Goal: Find specific page/section: Find specific page/section

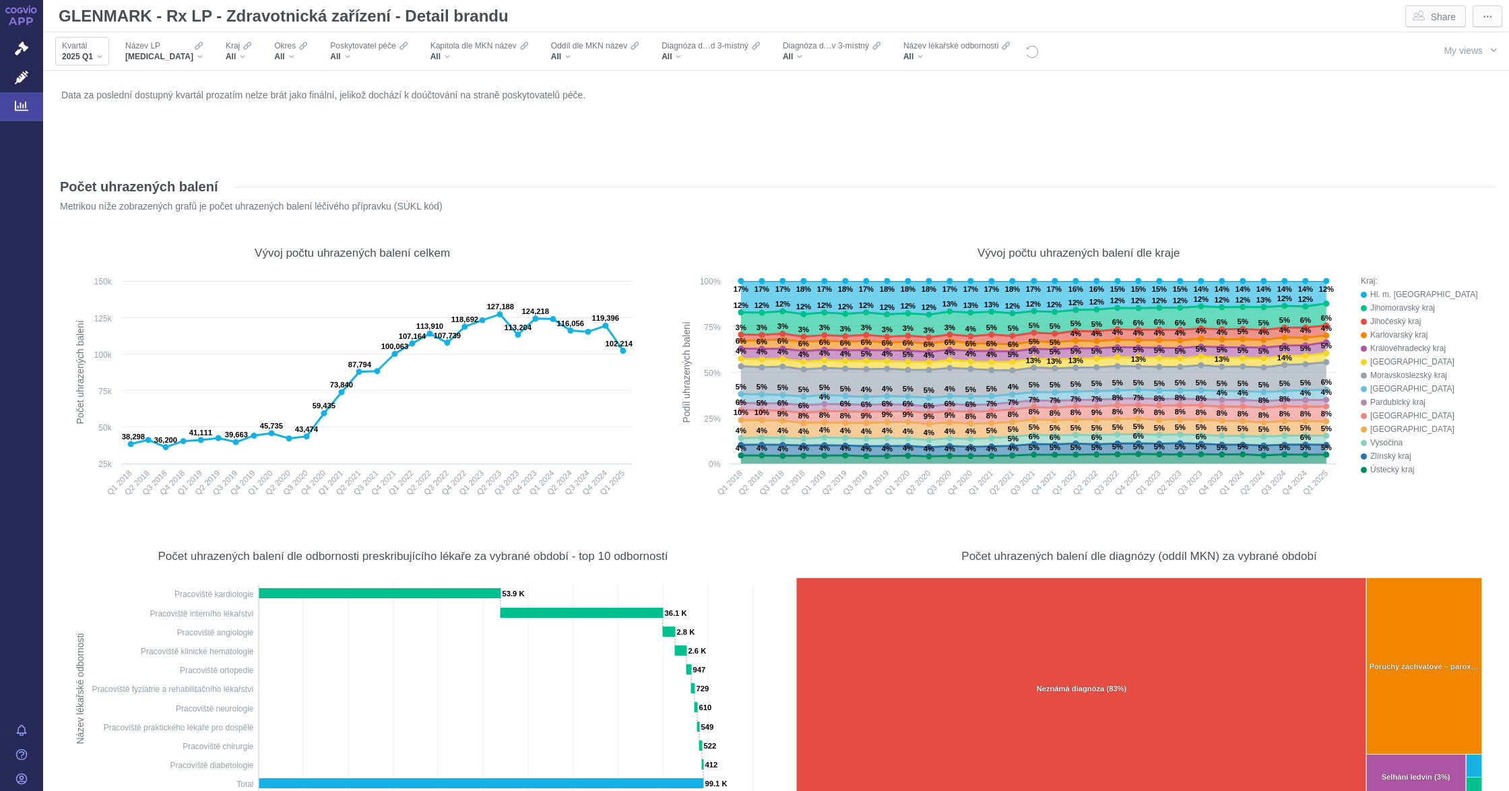
click at [98, 60] on div "2025 Q1" at bounding box center [82, 56] width 40 height 11
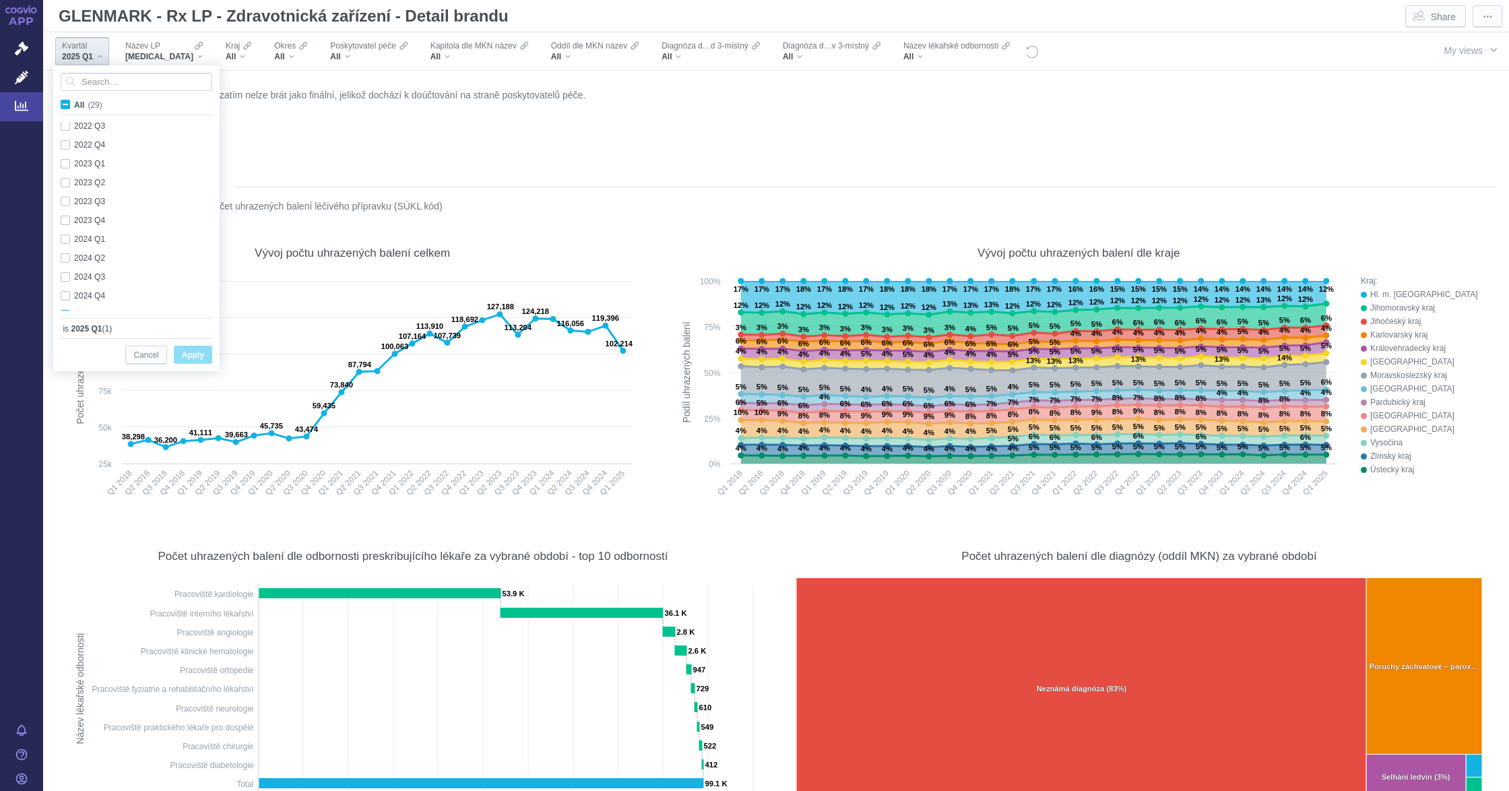
scroll to position [358, 0]
click at [63, 282] on div "2024 Q4 Only" at bounding box center [138, 282] width 169 height 19
checkbox input "true"
click at [69, 257] on div "2024 Q3 Only" at bounding box center [138, 263] width 169 height 19
checkbox input "true"
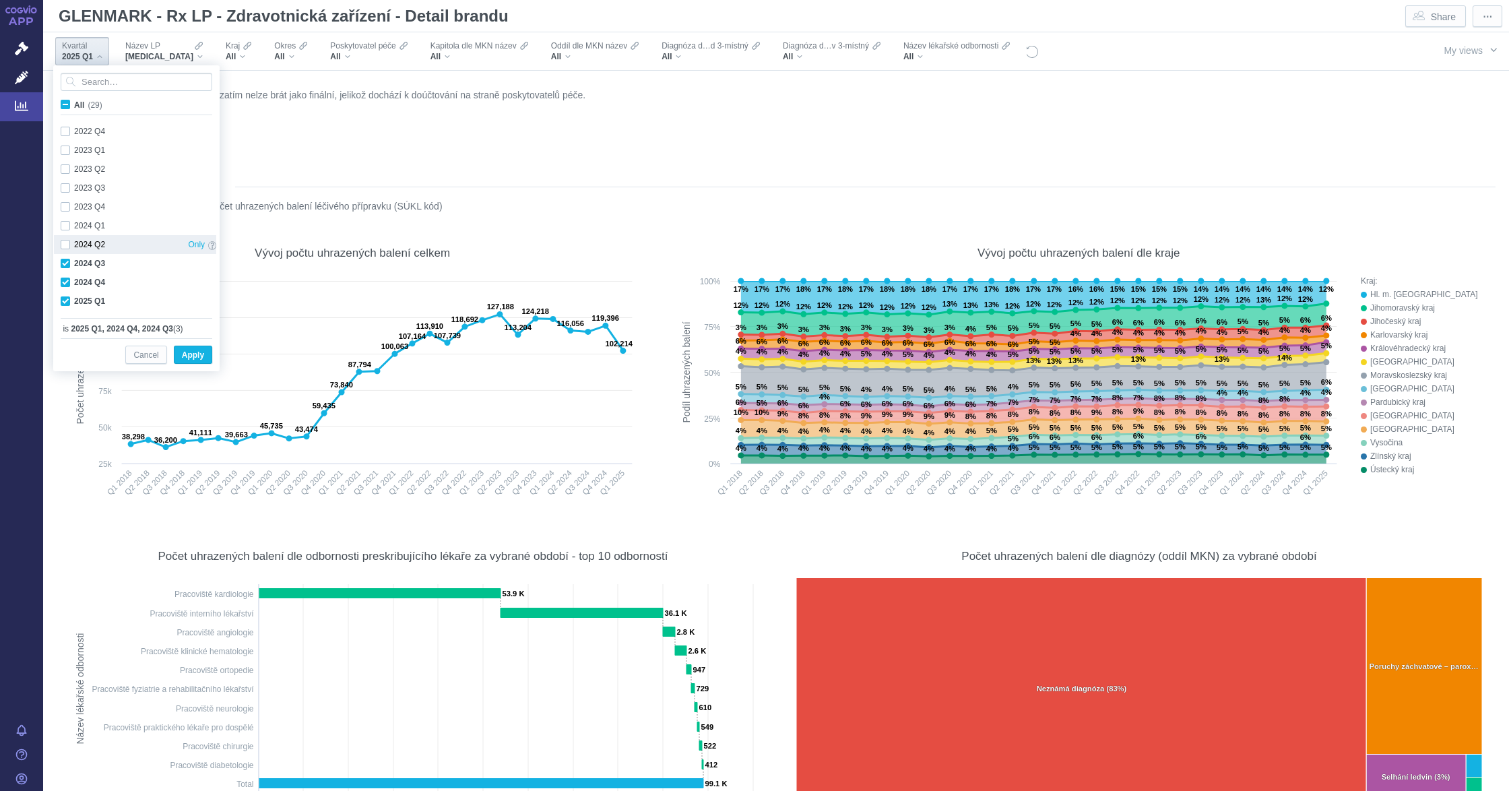
click at [69, 246] on div "2024 Q2 Only" at bounding box center [138, 244] width 169 height 19
checkbox input "true"
click at [187, 352] on span "Apply" at bounding box center [193, 355] width 22 height 17
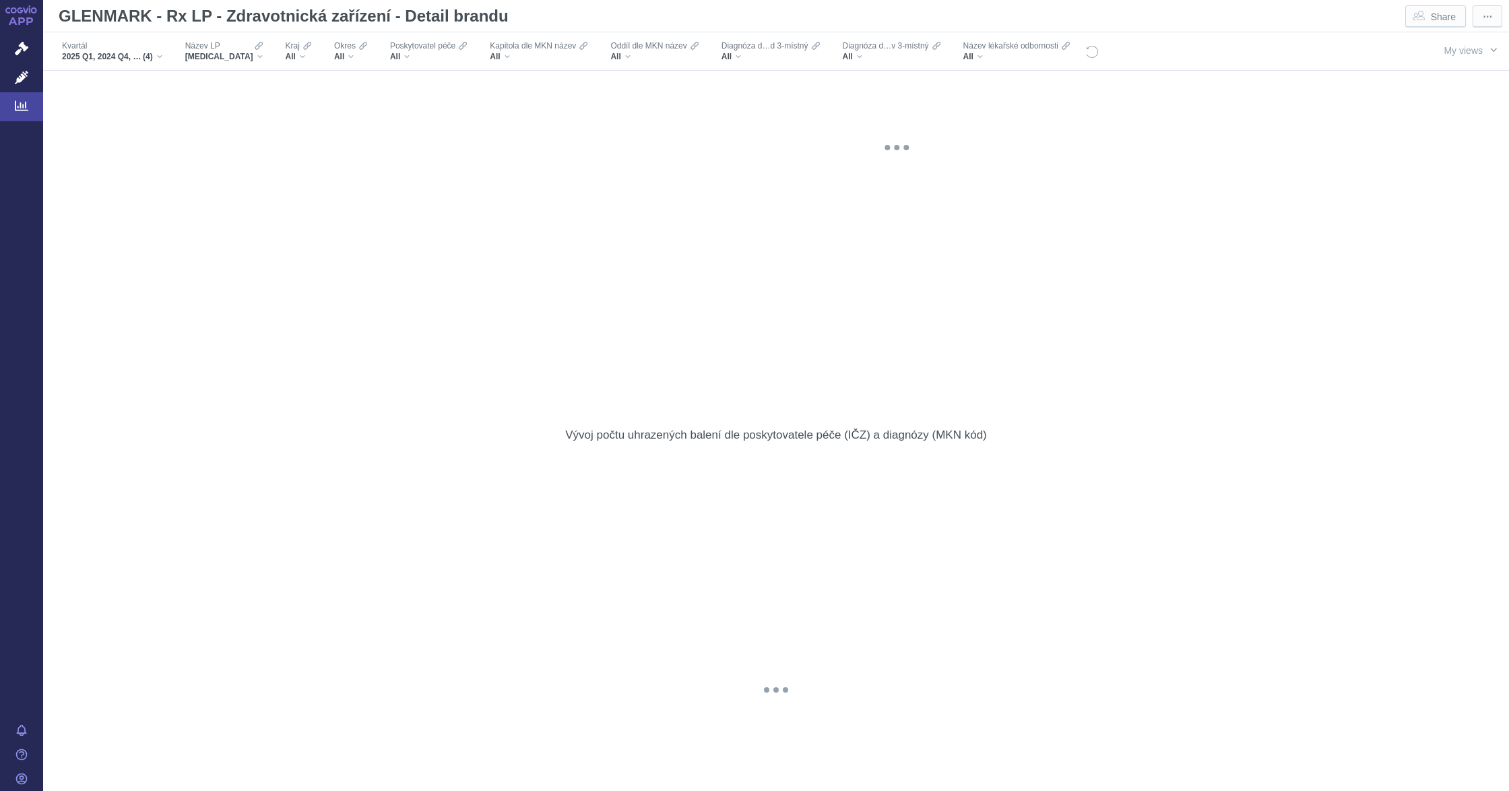
scroll to position [0, 0]
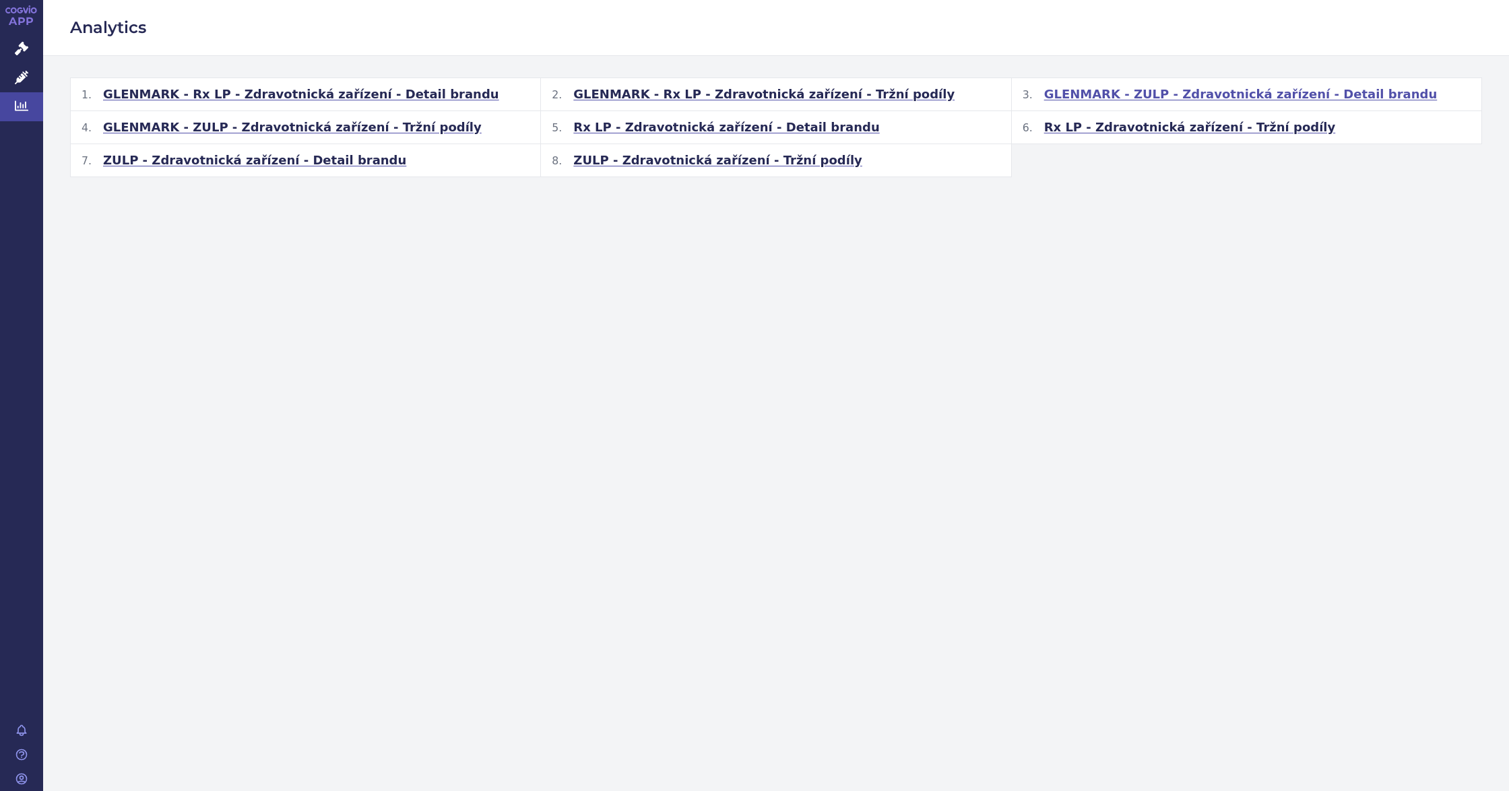
click at [1181, 98] on span "GLENMARK - ZULP - Zdravotnická zařízení - Detail brandu" at bounding box center [1241, 94] width 394 height 16
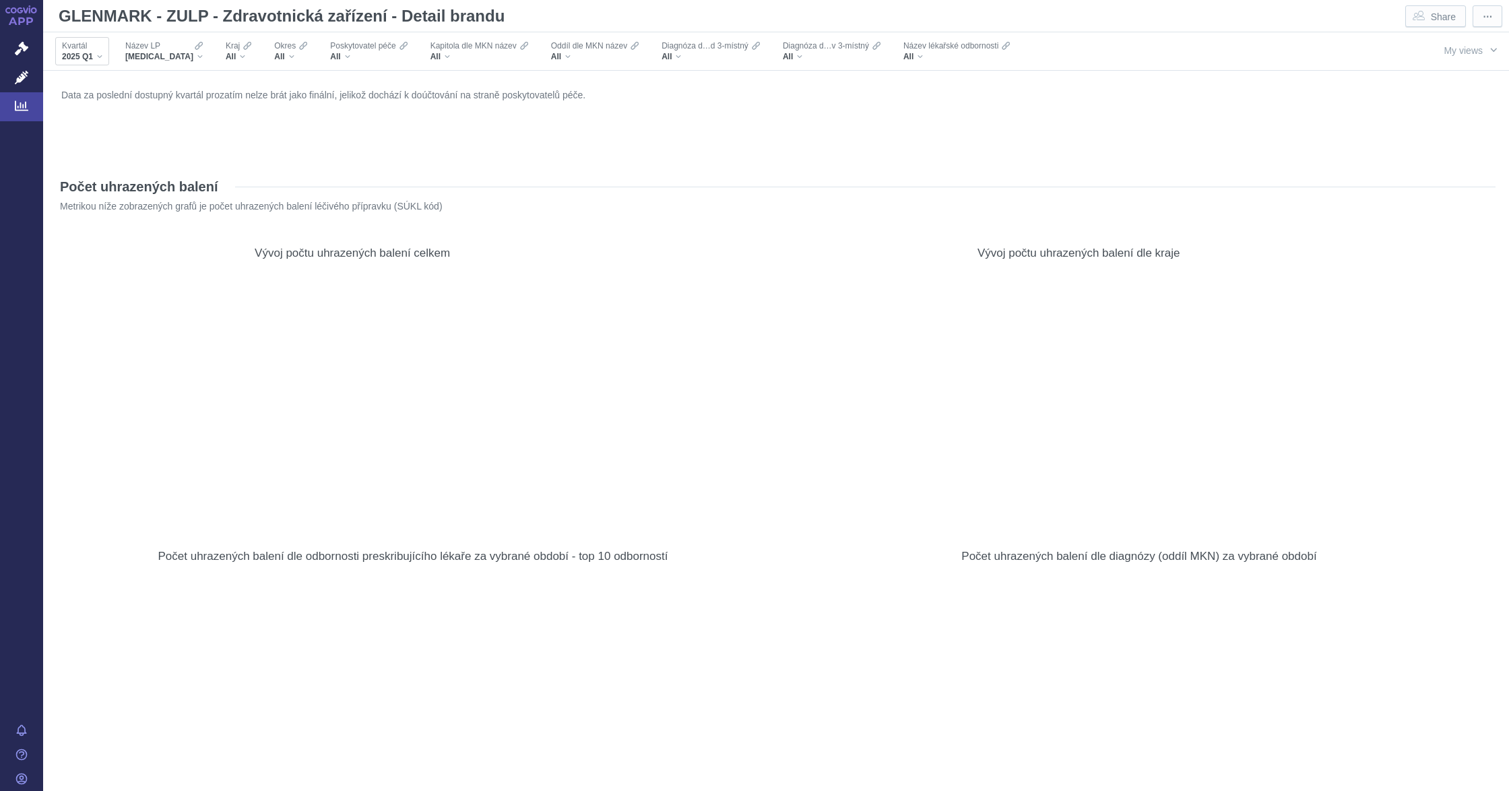
click at [105, 53] on div "Kvartál 2025 Q1" at bounding box center [82, 51] width 54 height 28
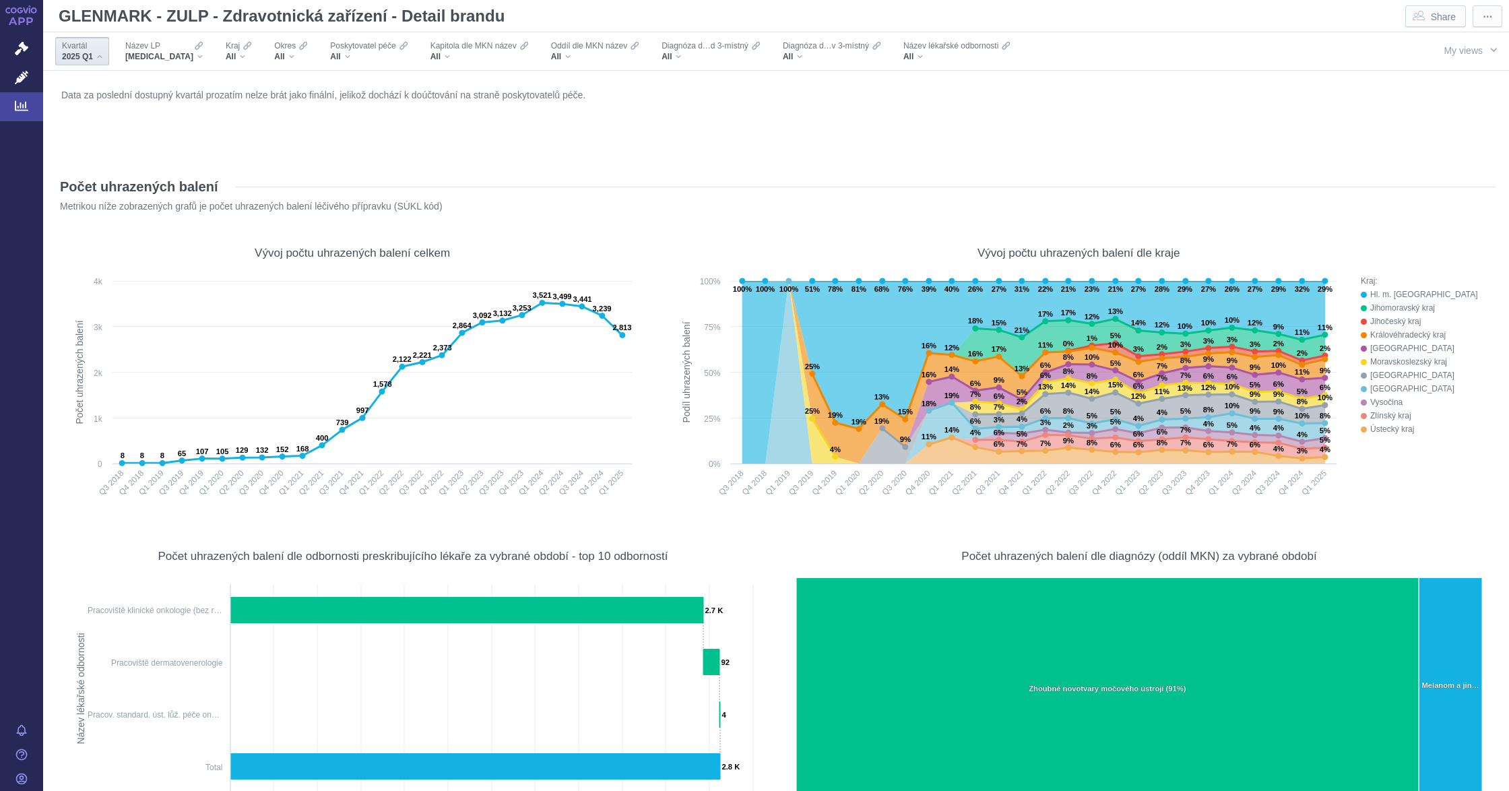
scroll to position [246, 0]
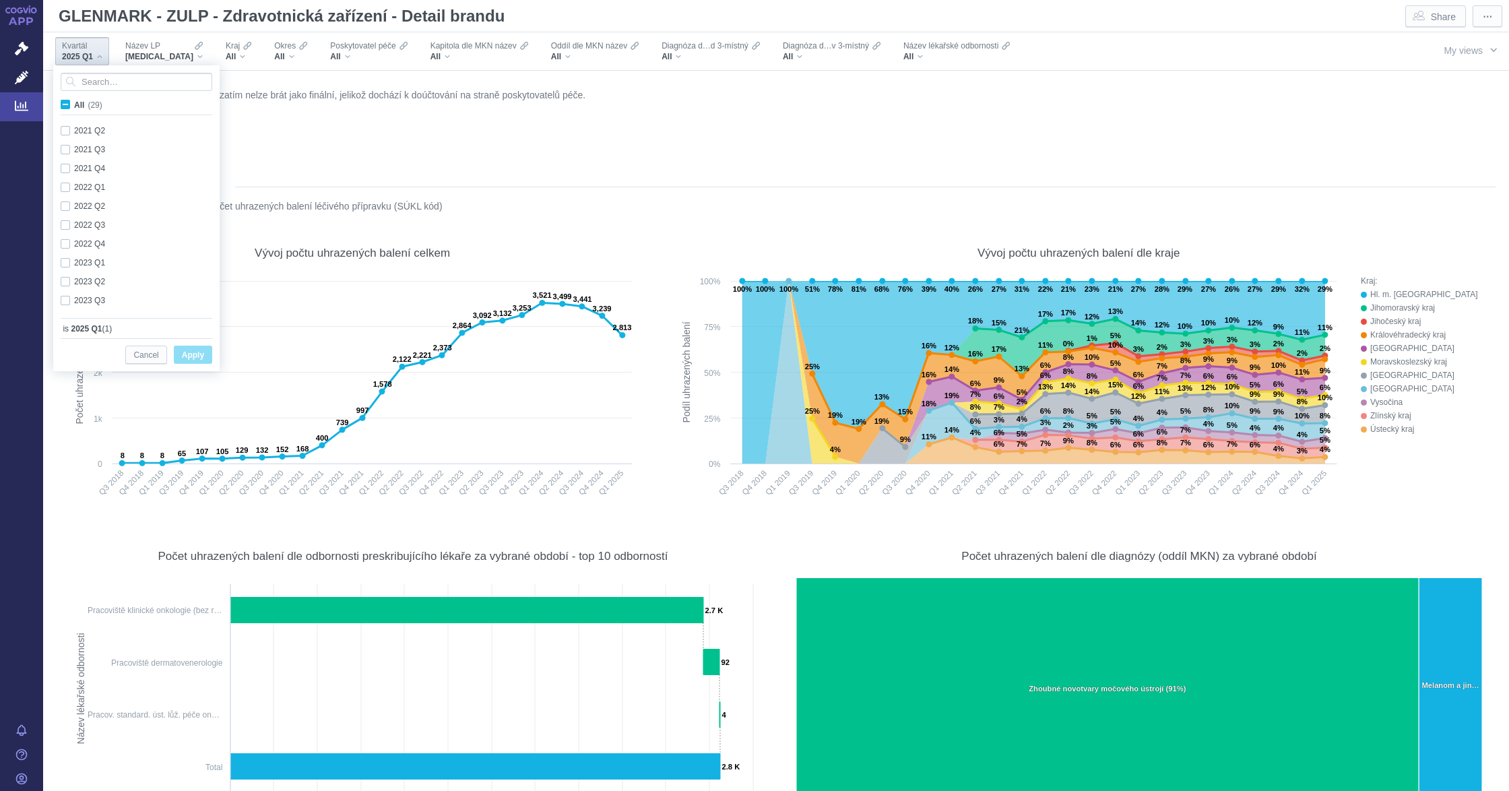
click at [97, 55] on div "2025 Q1" at bounding box center [82, 56] width 40 height 11
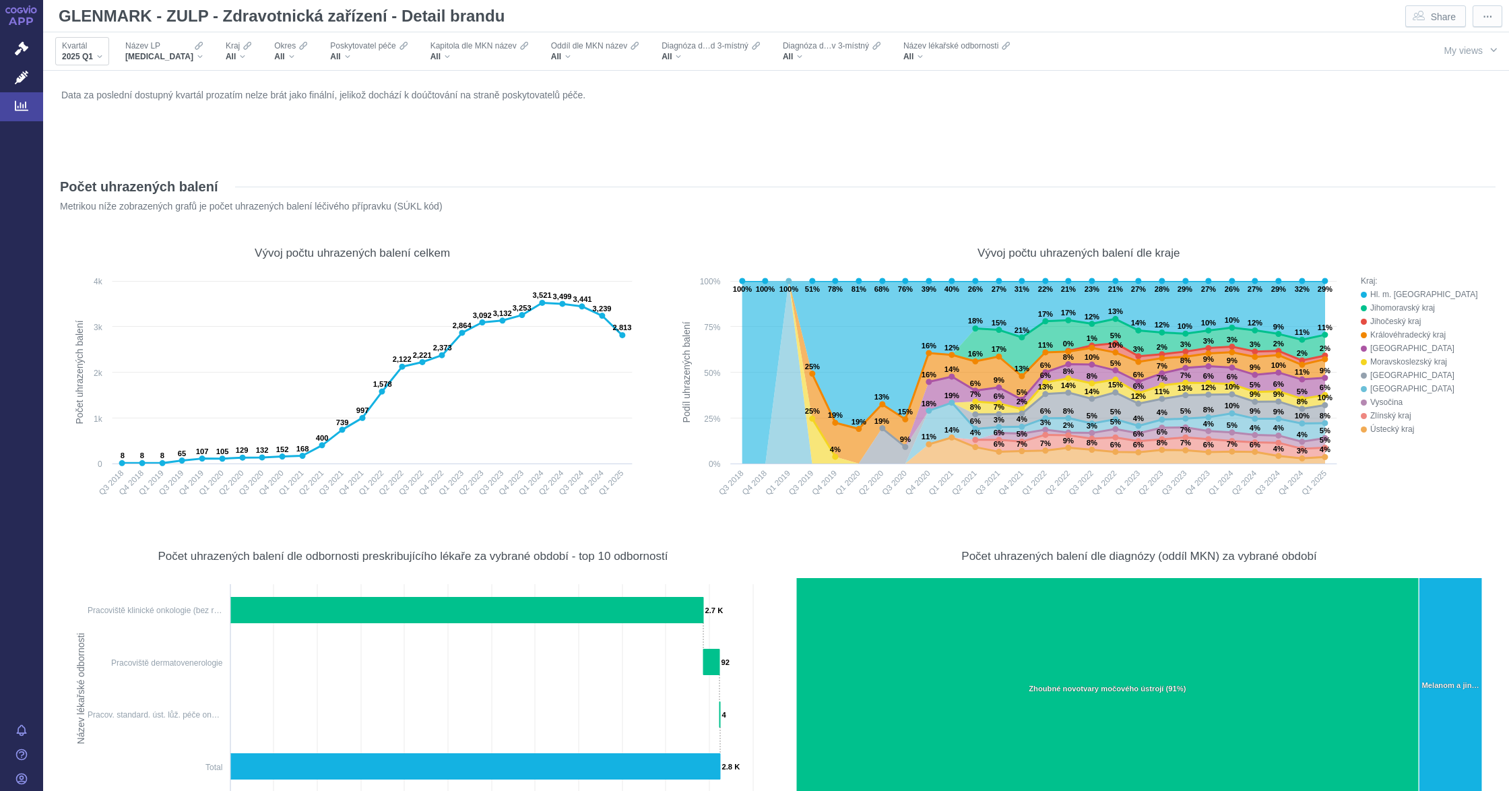
click at [97, 55] on div "2025 Q1" at bounding box center [82, 56] width 40 height 11
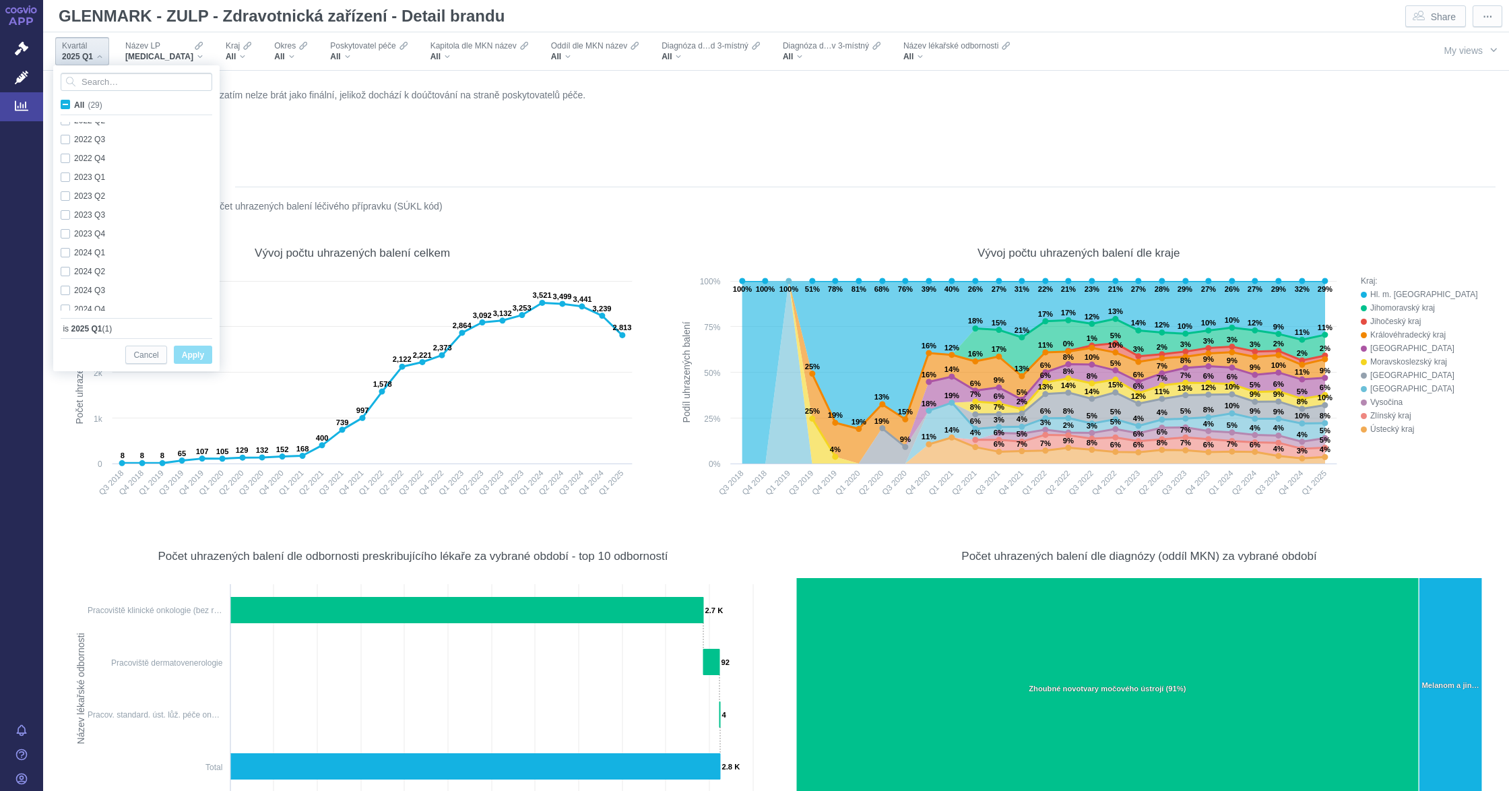
scroll to position [358, 0]
click at [69, 249] on div "2024 Q2 Only" at bounding box center [138, 244] width 169 height 19
checkbox input "true"
click at [63, 267] on div "2024 Q3 Only" at bounding box center [138, 263] width 169 height 19
checkbox input "true"
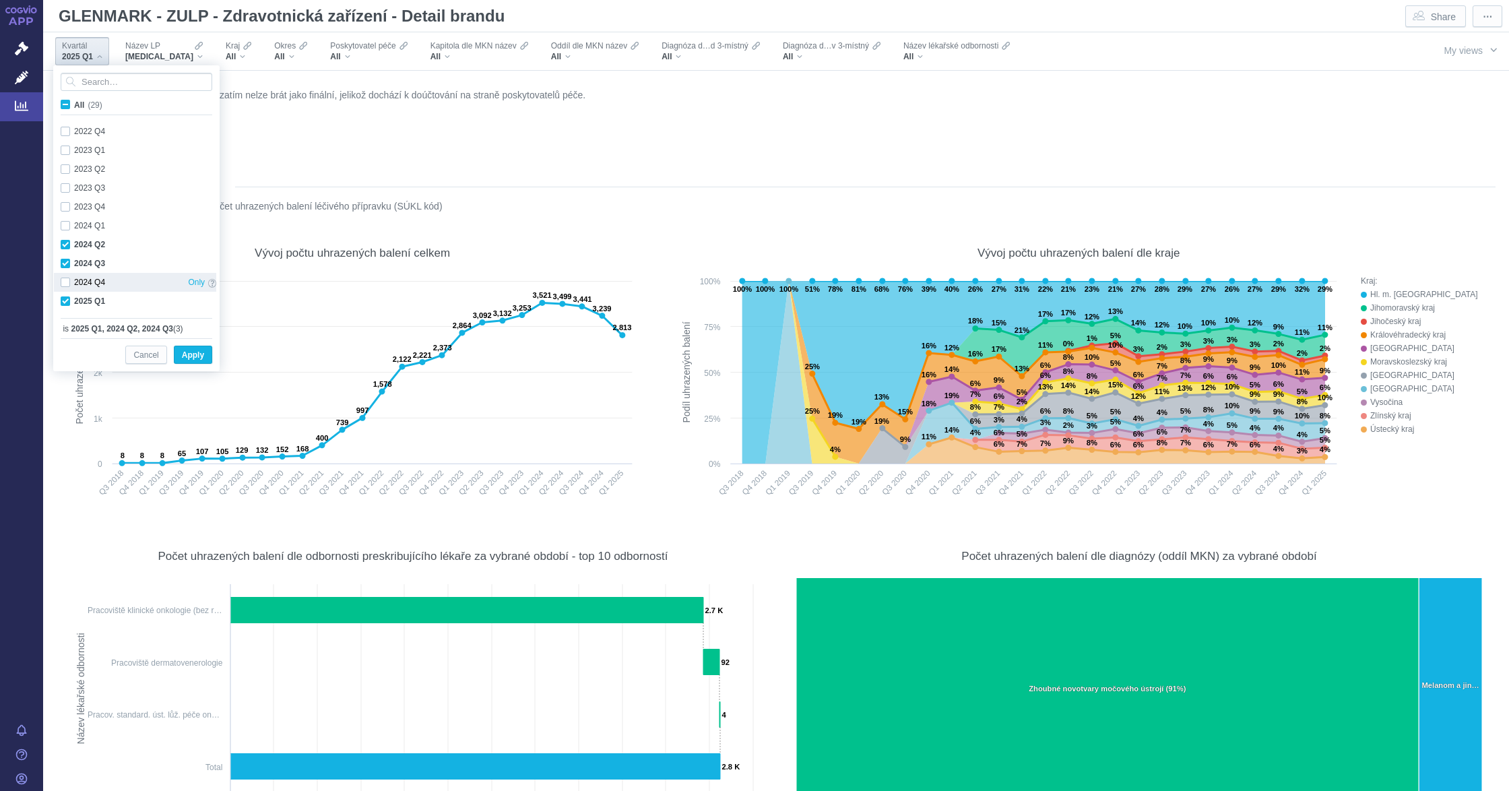
click at [63, 284] on div "2024 Q4 Only" at bounding box center [138, 282] width 169 height 19
checkbox input "true"
click at [155, 53] on span "BAVENCIO" at bounding box center [159, 56] width 68 height 11
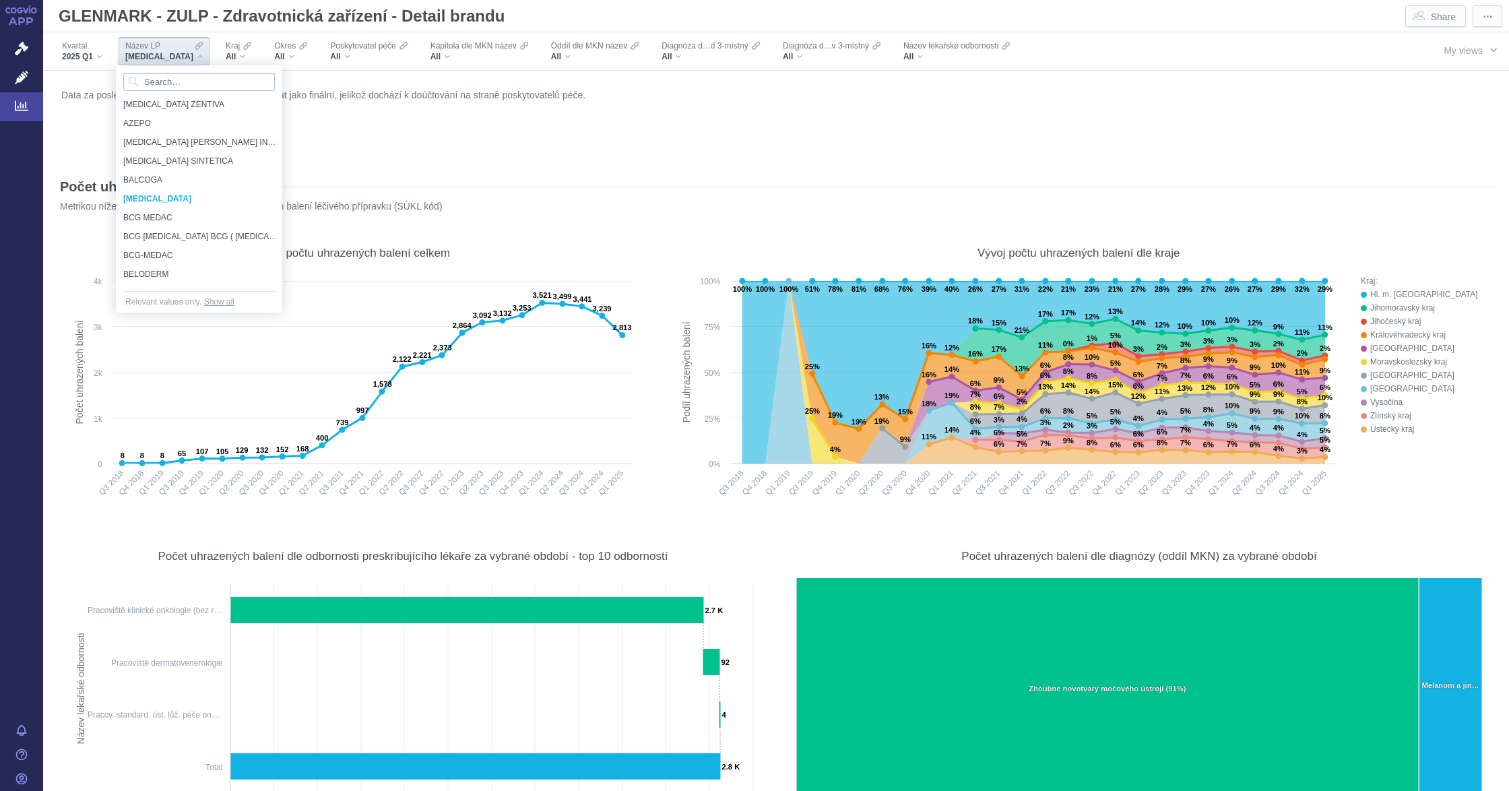
scroll to position [4122, 0]
click at [156, 77] on input "Search attribute values" at bounding box center [199, 82] width 152 height 18
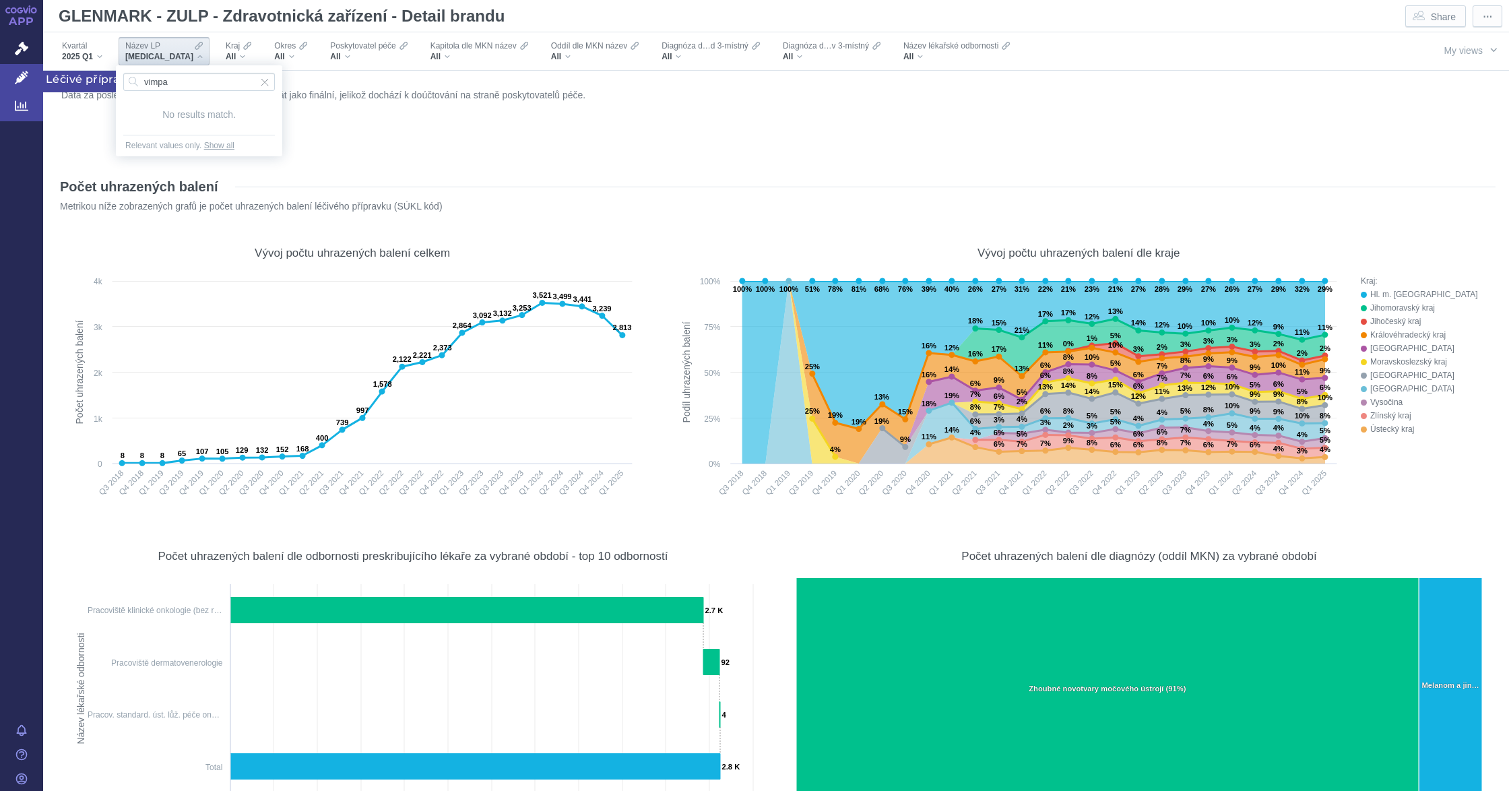
type input "vimpa"
click at [9, 69] on link "Léčivé přípravky" at bounding box center [21, 78] width 43 height 28
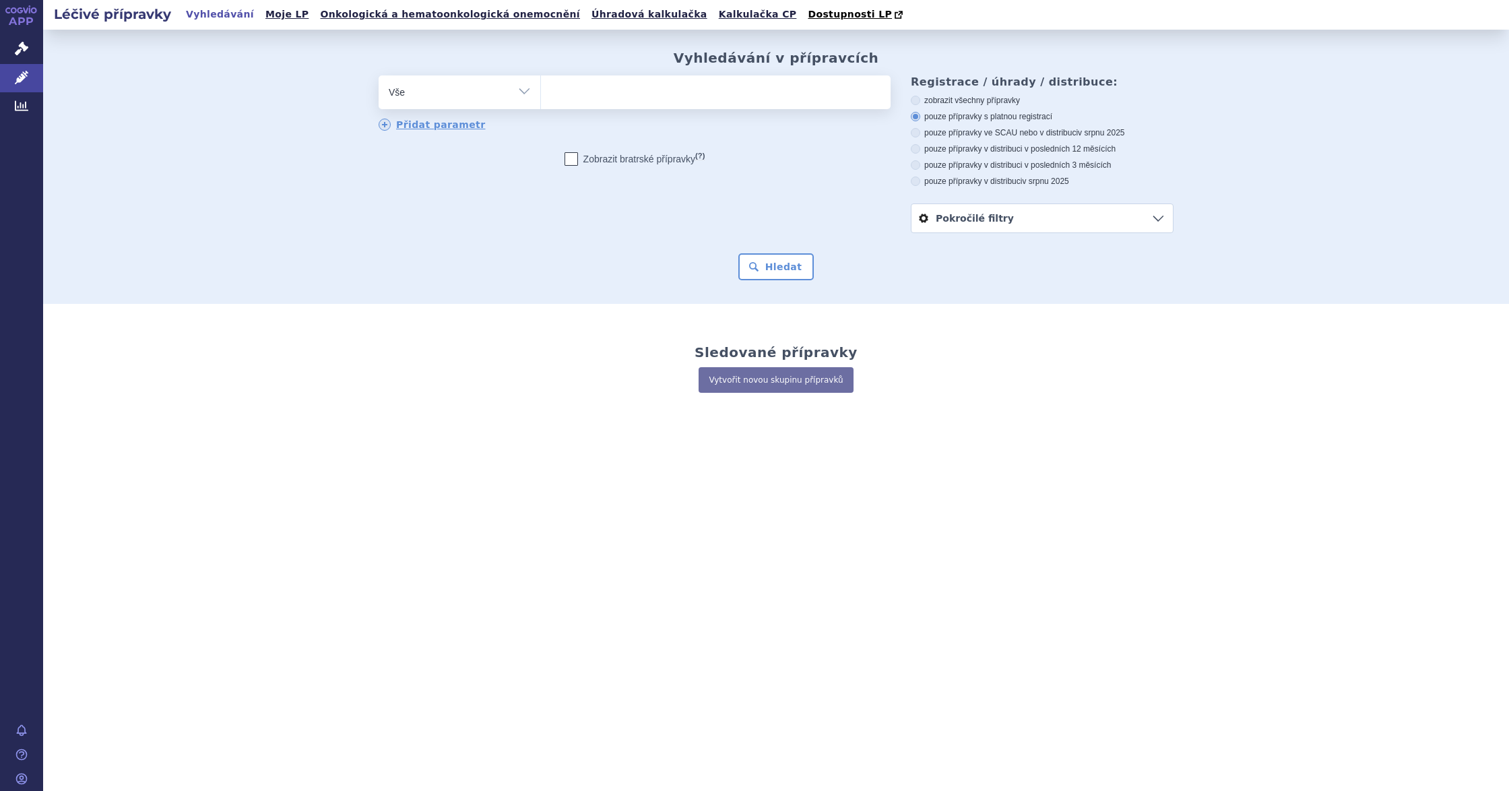
click at [7, 103] on link "Analytics" at bounding box center [21, 106] width 43 height 28
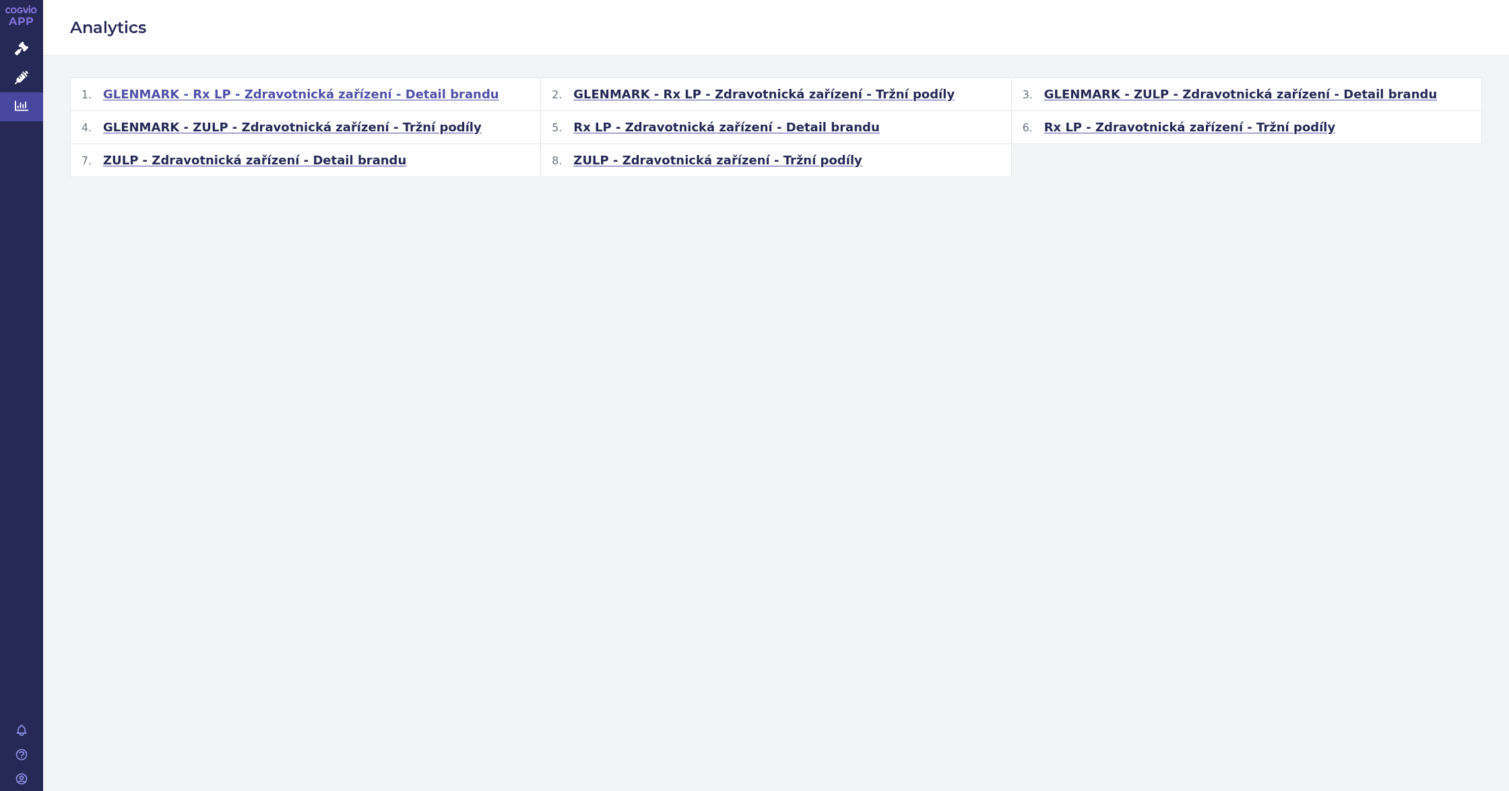
click at [302, 106] on h2 "GLENMARK - Rx LP - Zdravotnická zařízení - Detail brandu" at bounding box center [306, 94] width 470 height 32
